Goal: Information Seeking & Learning: Learn about a topic

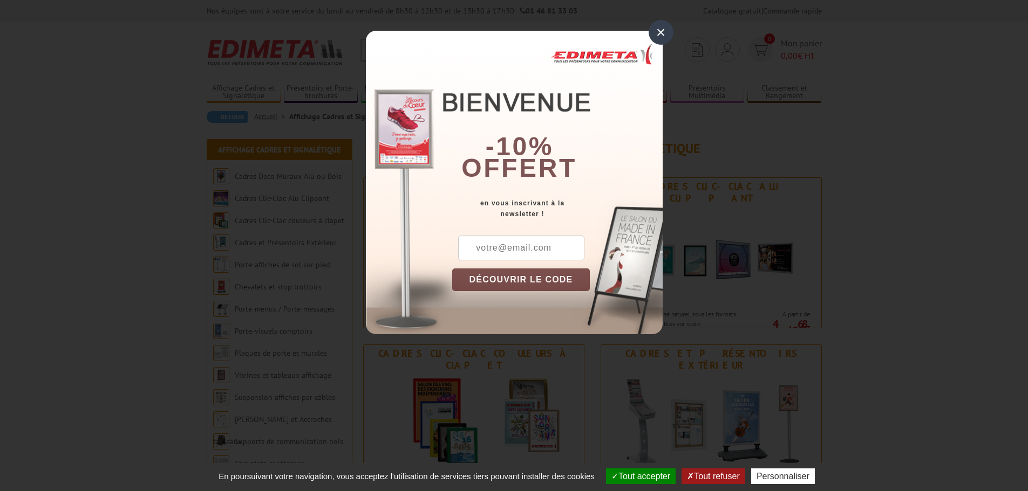
click at [662, 29] on div "×" at bounding box center [660, 32] width 25 height 25
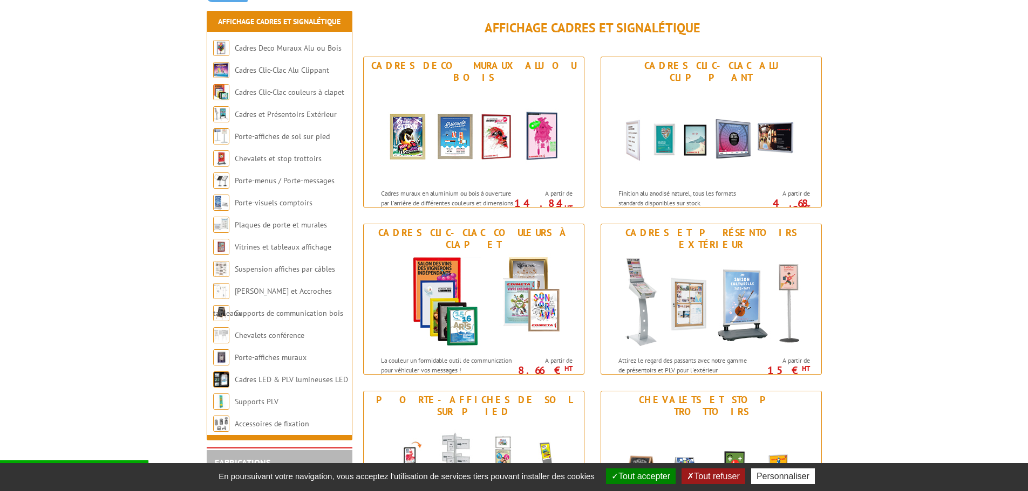
scroll to position [216, 0]
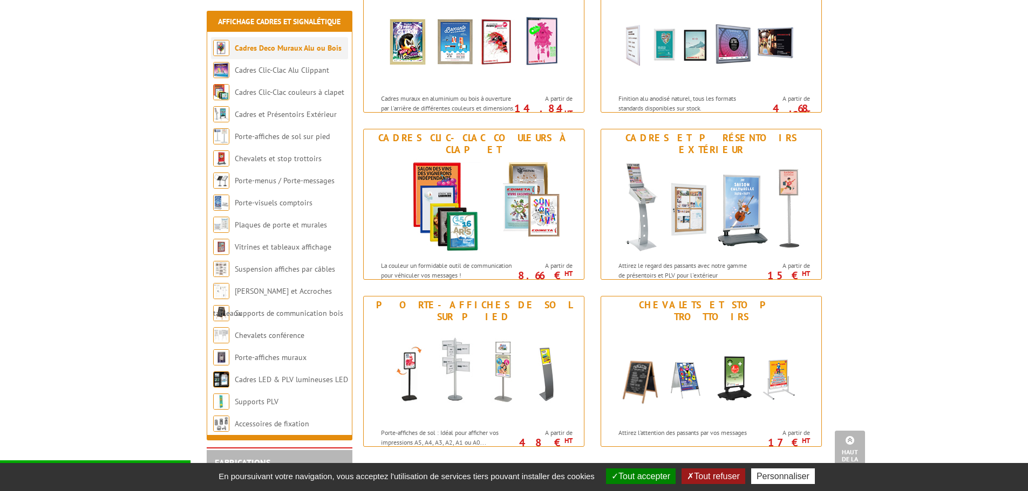
click at [325, 52] on link "Cadres Deco Muraux Alu ou Bois" at bounding box center [288, 48] width 107 height 10
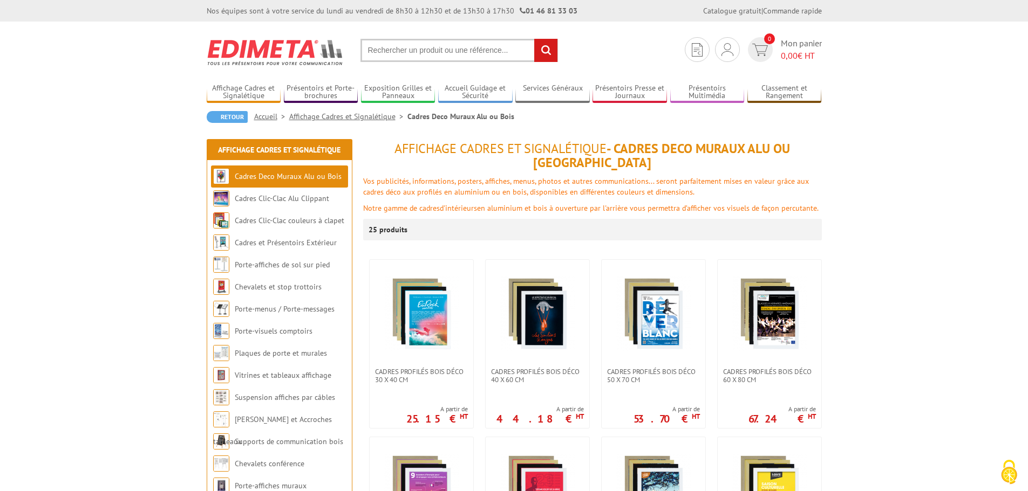
click at [434, 50] on input "text" at bounding box center [458, 50] width 197 height 23
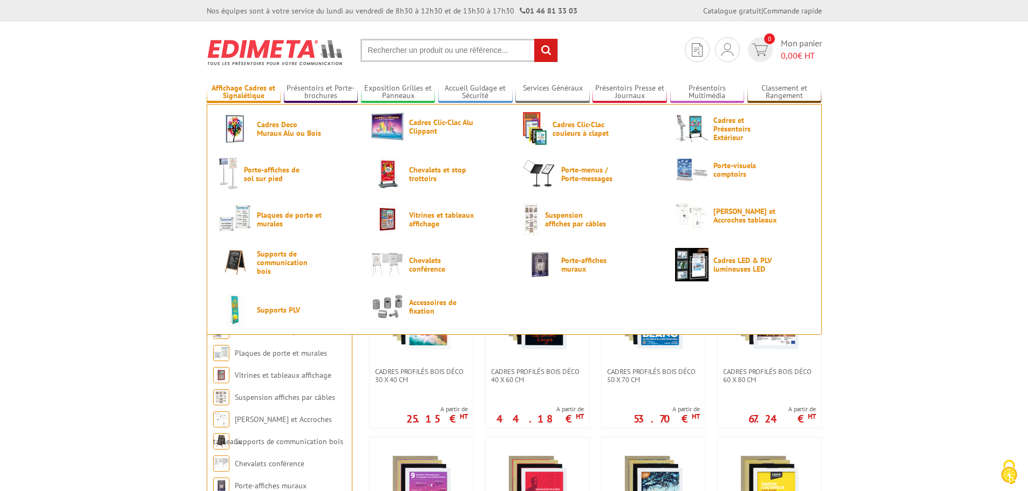
click at [258, 97] on link "Affichage Cadres et Signalétique" at bounding box center [244, 93] width 74 height 18
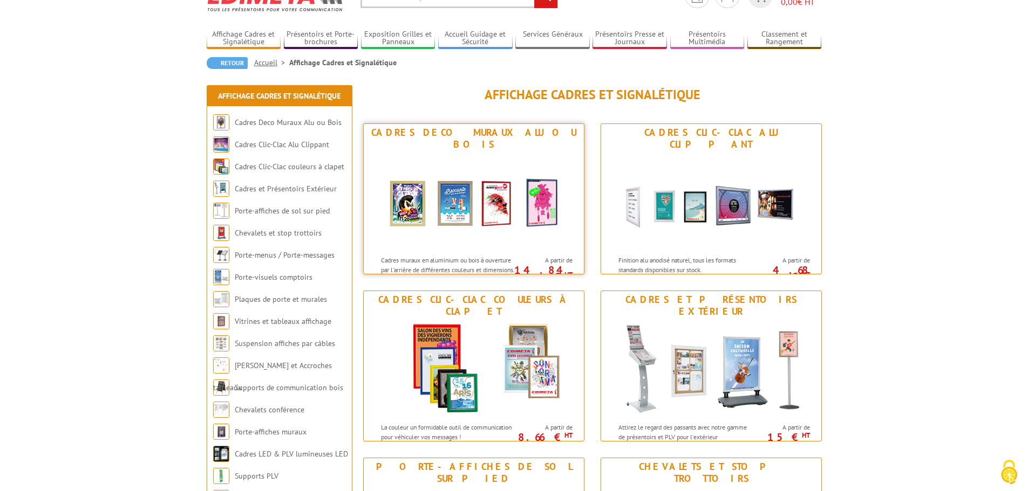
scroll to position [108, 0]
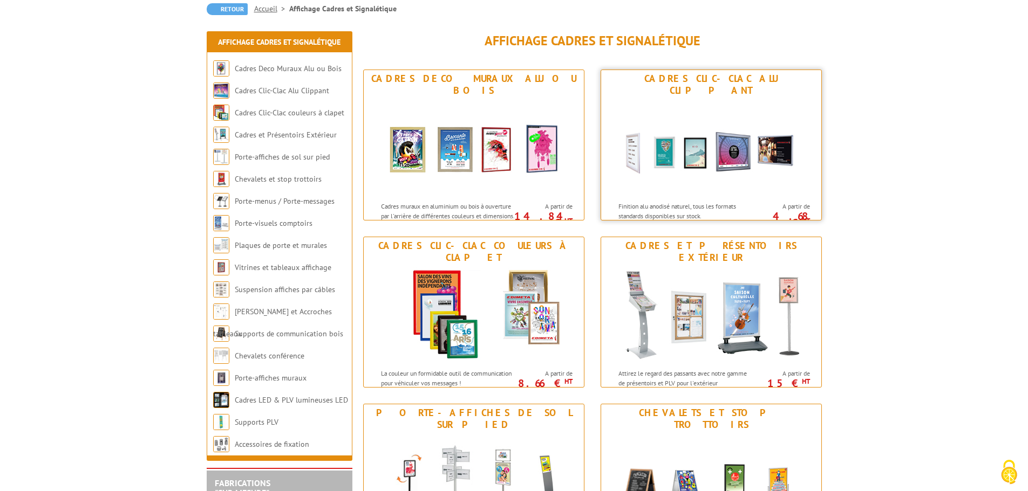
click at [742, 173] on img at bounding box center [711, 147] width 200 height 97
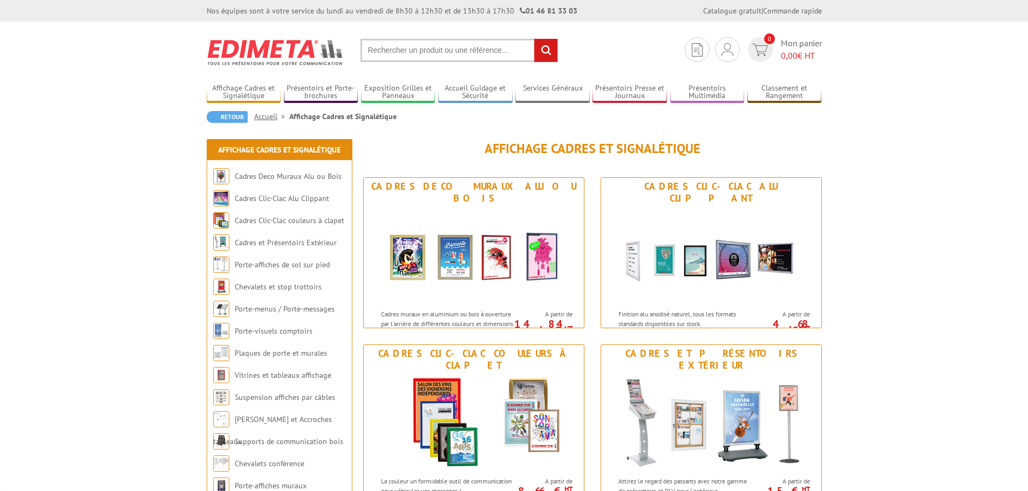
scroll to position [108, 0]
